Goal: Task Accomplishment & Management: Use online tool/utility

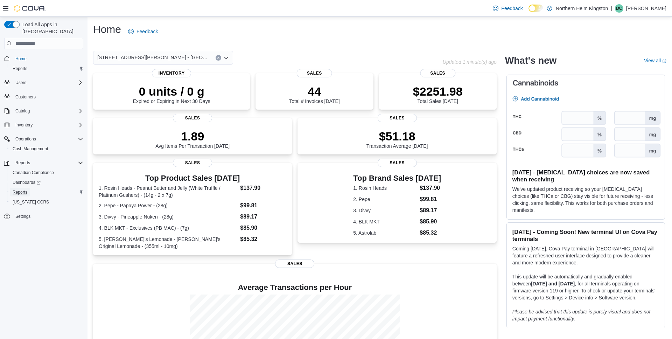
click at [19, 189] on span "Reports" at bounding box center [20, 192] width 15 height 6
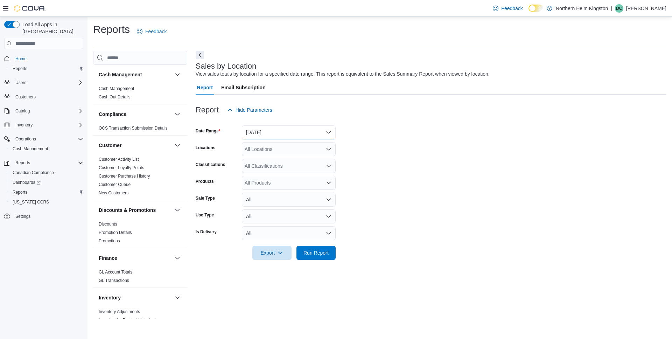
click at [286, 131] on button "[DATE]" at bounding box center [289, 132] width 94 height 14
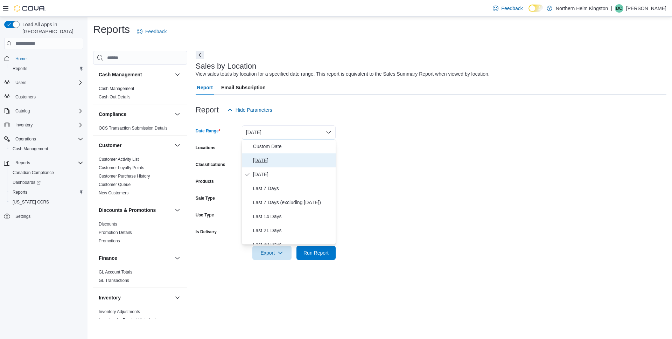
click at [250, 163] on button "[DATE]" at bounding box center [289, 160] width 94 height 14
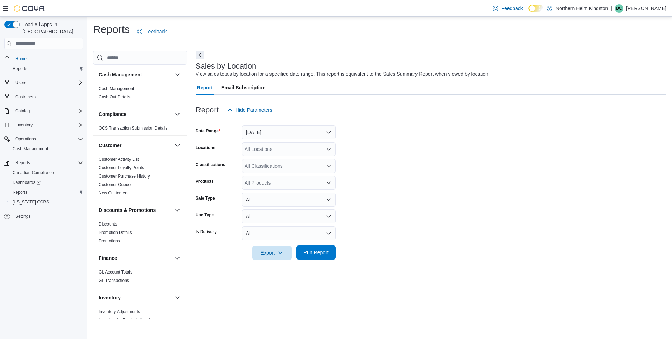
click at [322, 253] on span "Run Report" at bounding box center [316, 252] width 25 height 7
